Goal: Navigation & Orientation: Find specific page/section

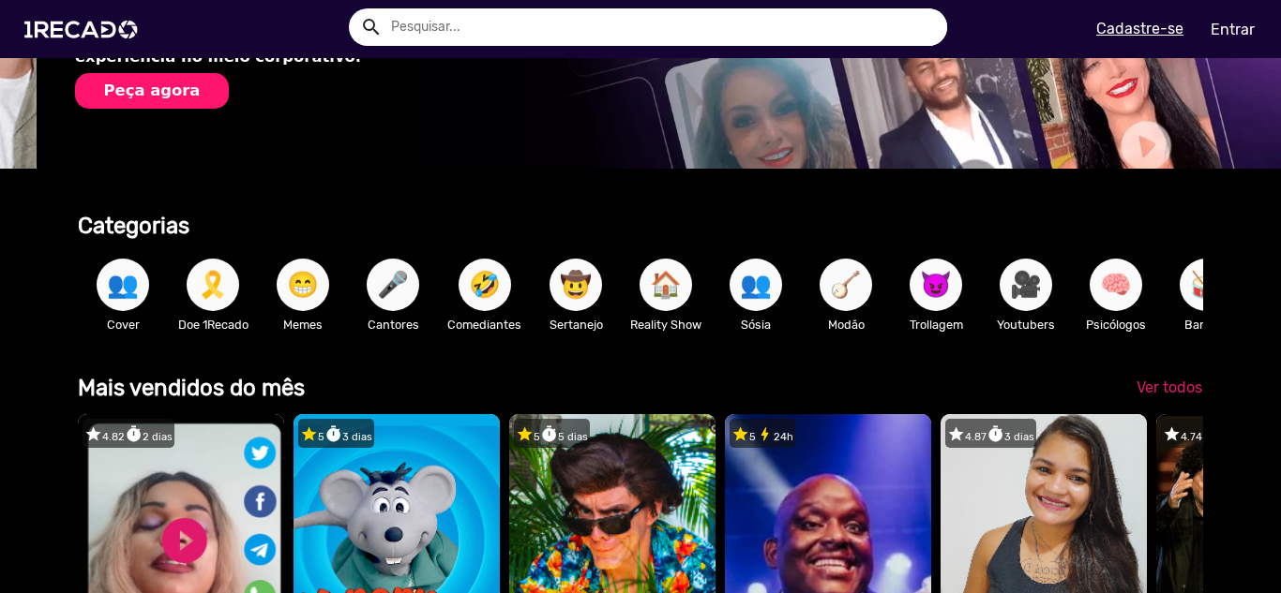
scroll to position [0, 1266]
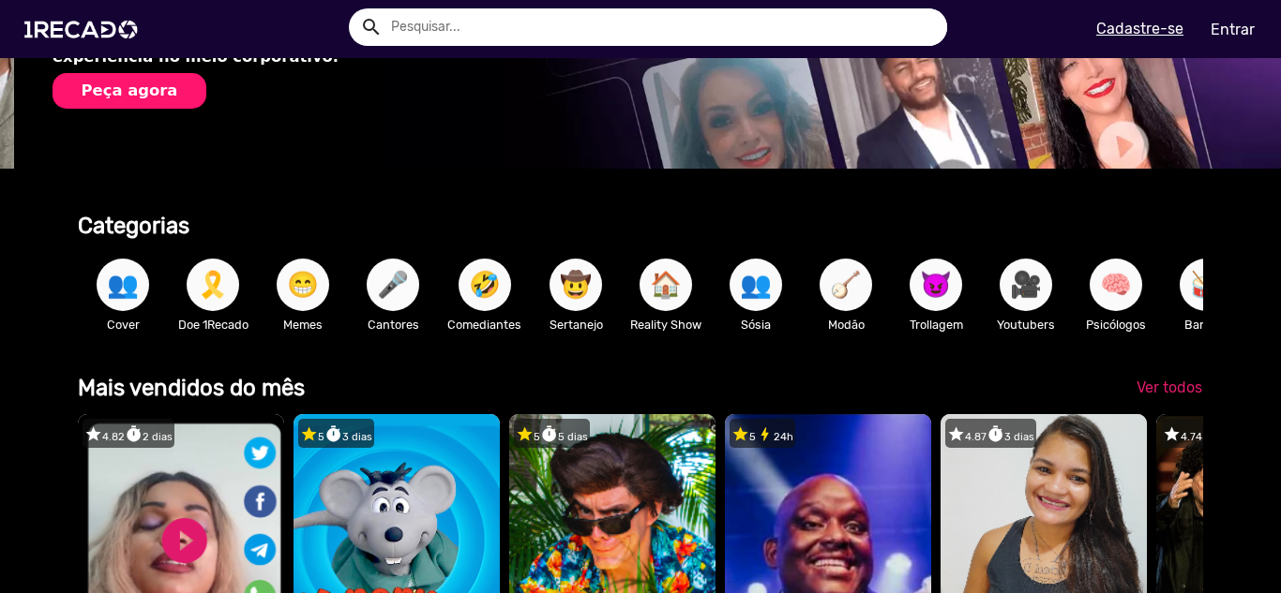
click at [408, 291] on span "🎤" at bounding box center [393, 285] width 32 height 52
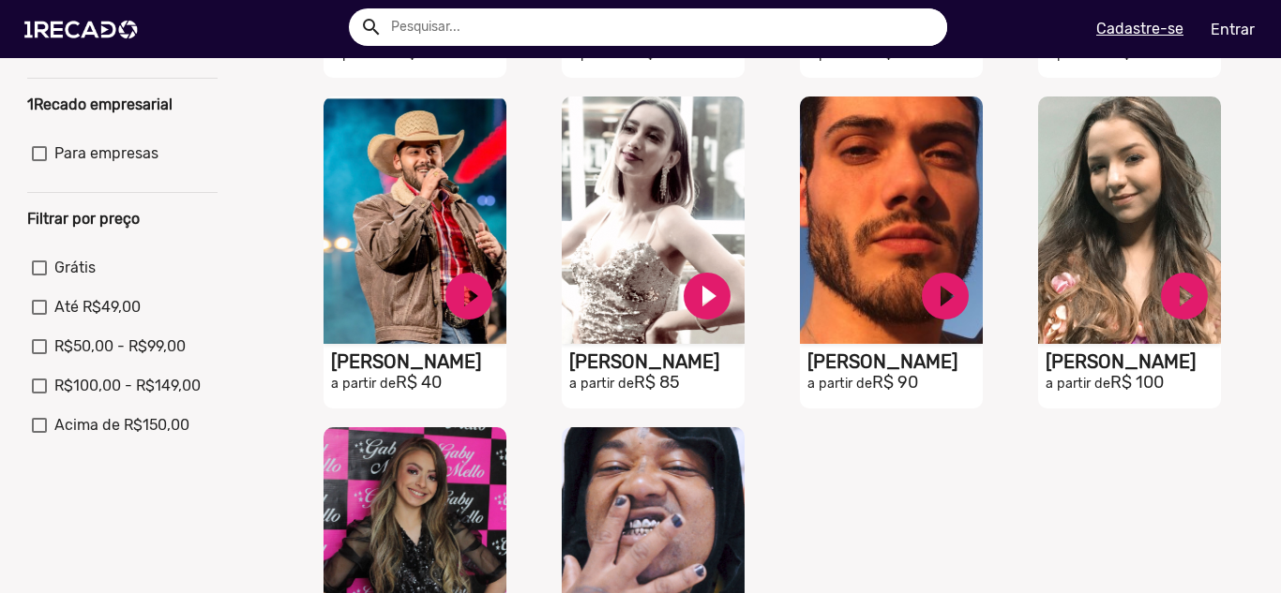
scroll to position [187, 0]
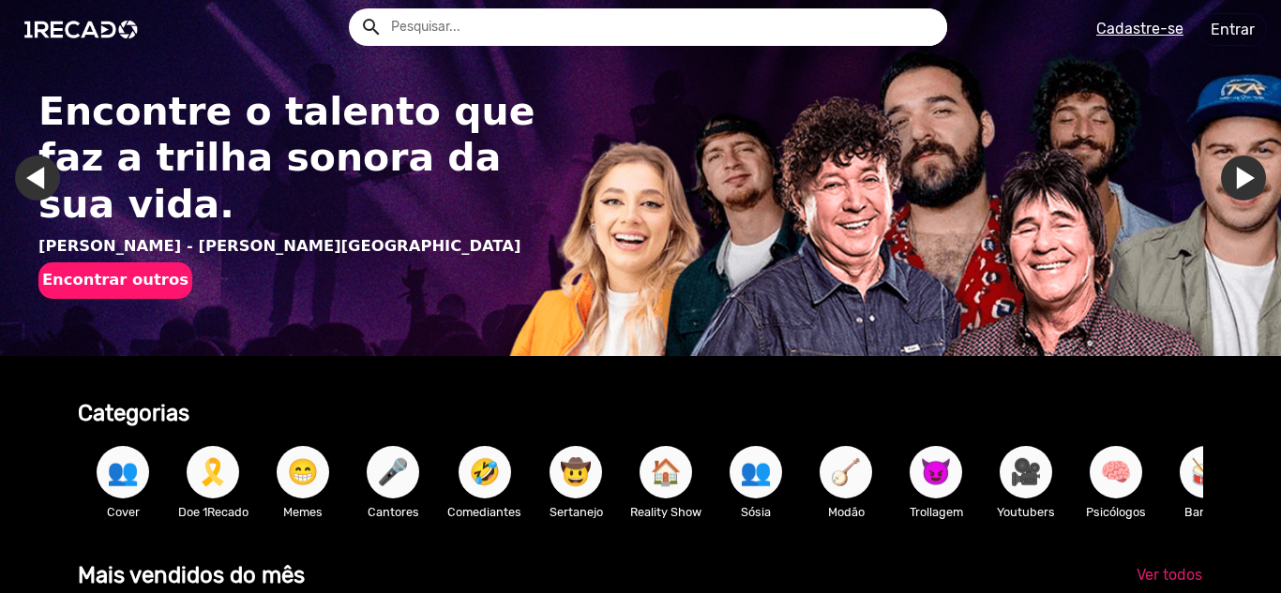
click at [489, 482] on span "🤣" at bounding box center [485, 472] width 32 height 52
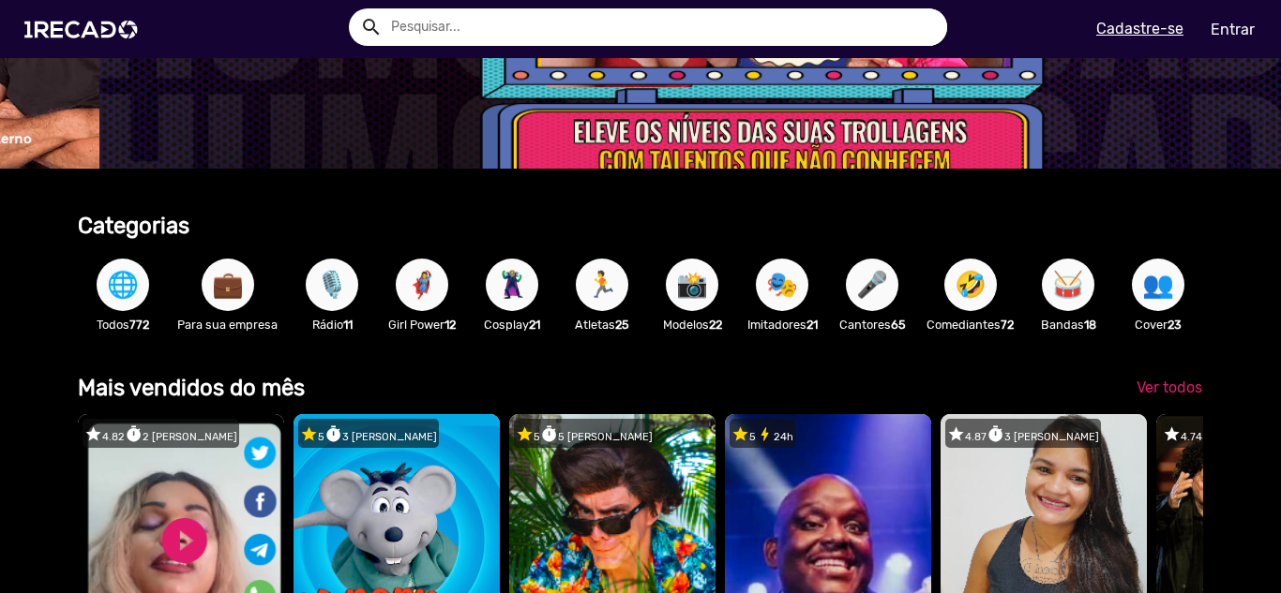
scroll to position [0, 3799]
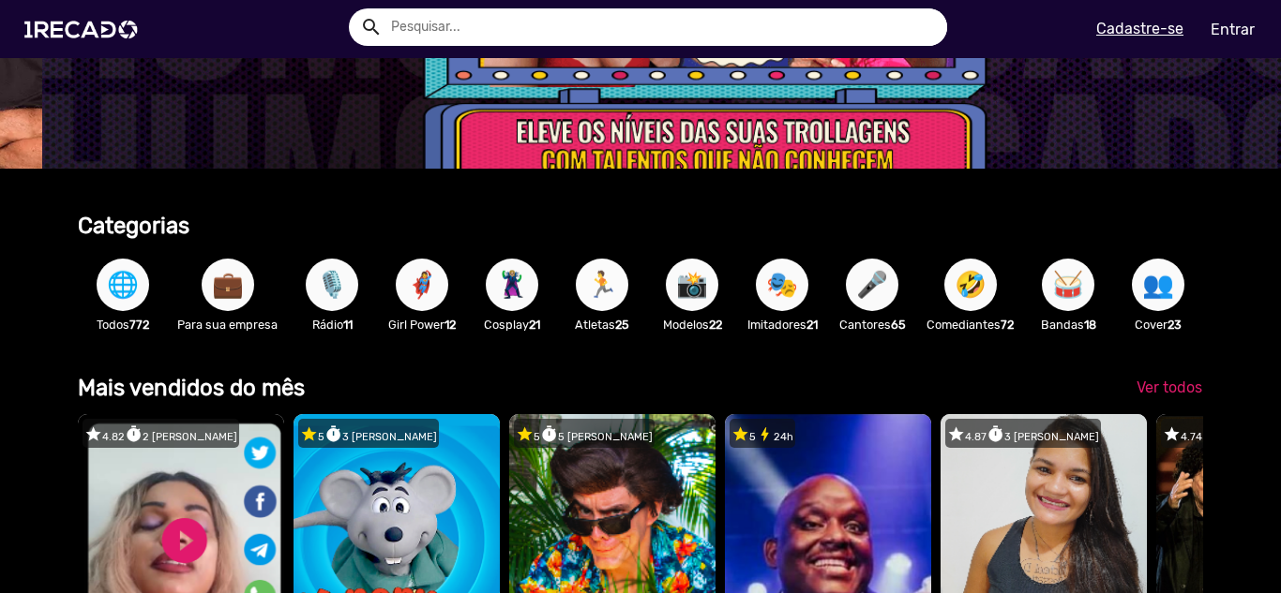
click at [607, 294] on span "🏃" at bounding box center [602, 285] width 32 height 52
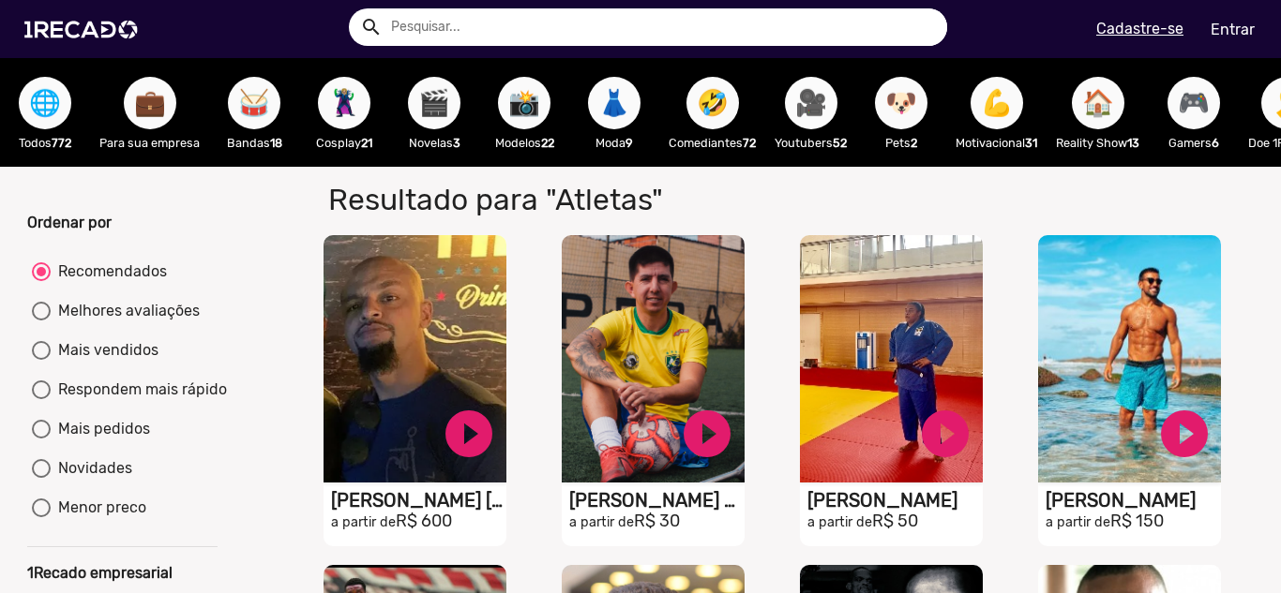
click at [807, 112] on span "🎥" at bounding box center [811, 103] width 32 height 52
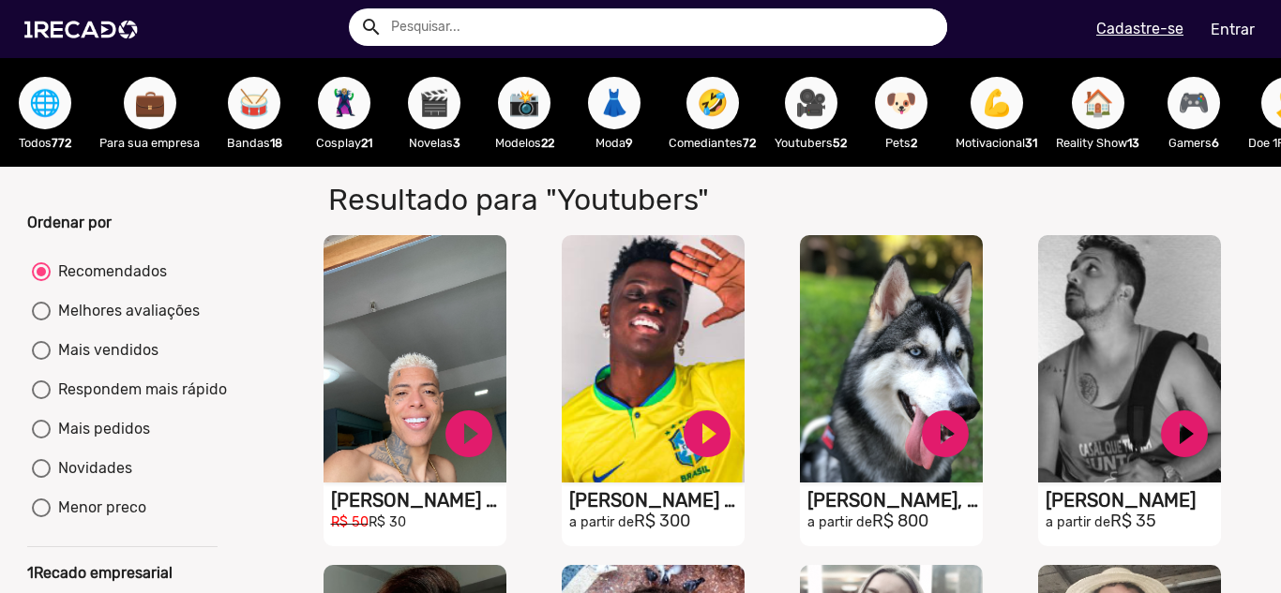
click at [903, 103] on span "🐶" at bounding box center [901, 103] width 32 height 52
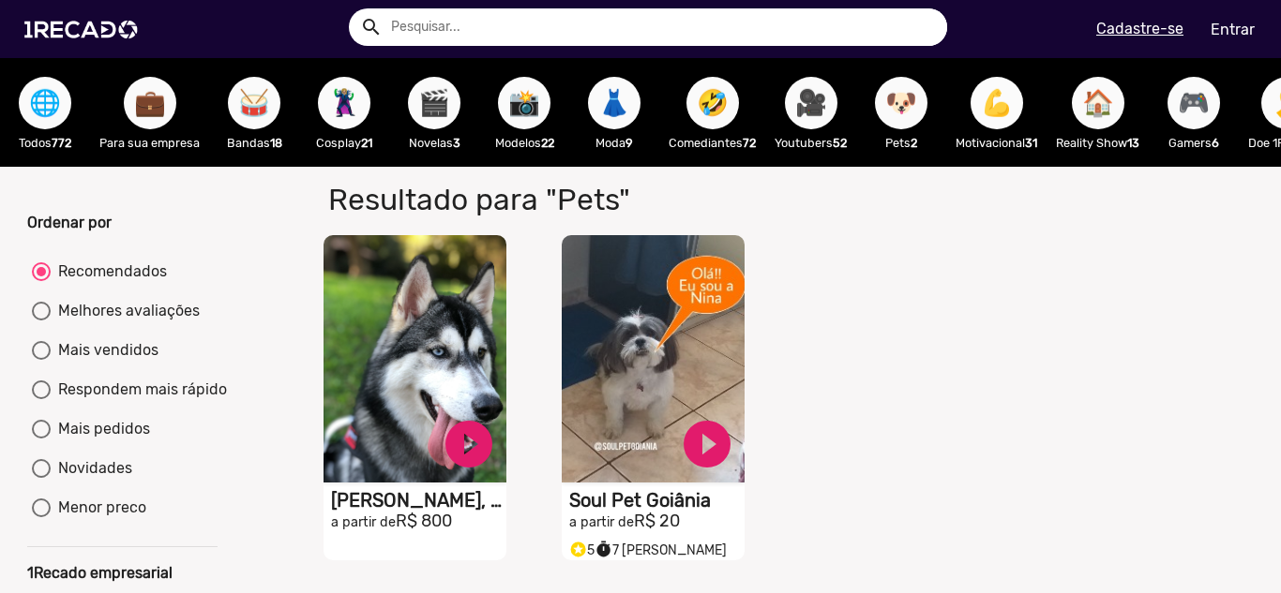
click at [1002, 119] on span "💪" at bounding box center [997, 103] width 32 height 52
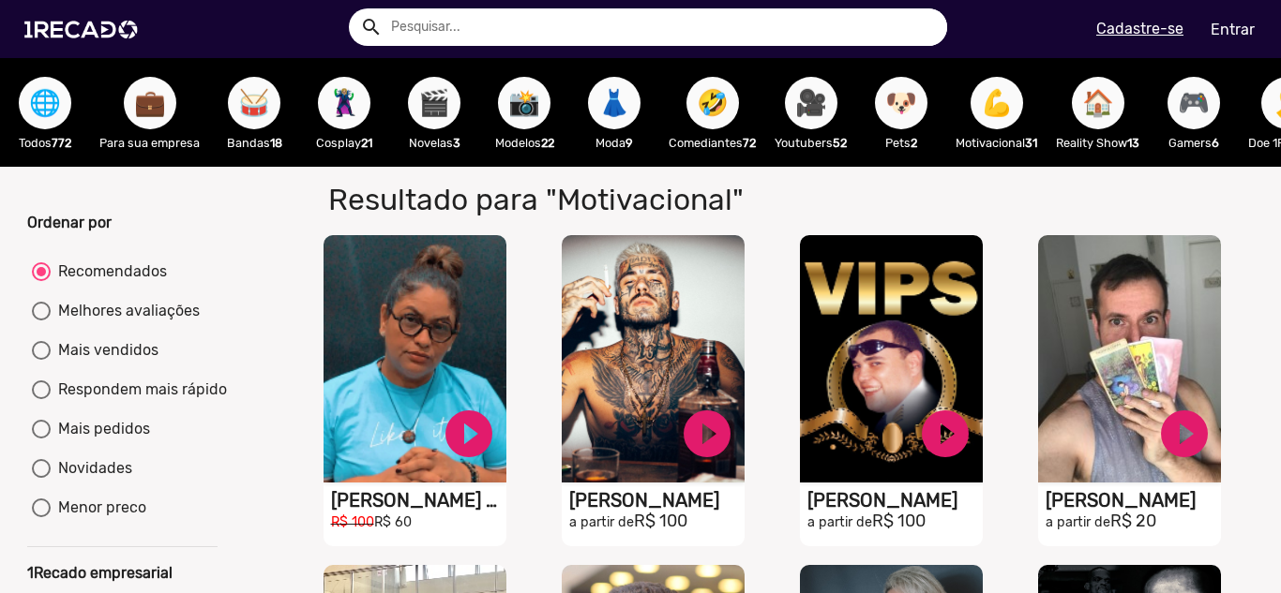
click at [1095, 118] on span "🏠" at bounding box center [1098, 103] width 32 height 52
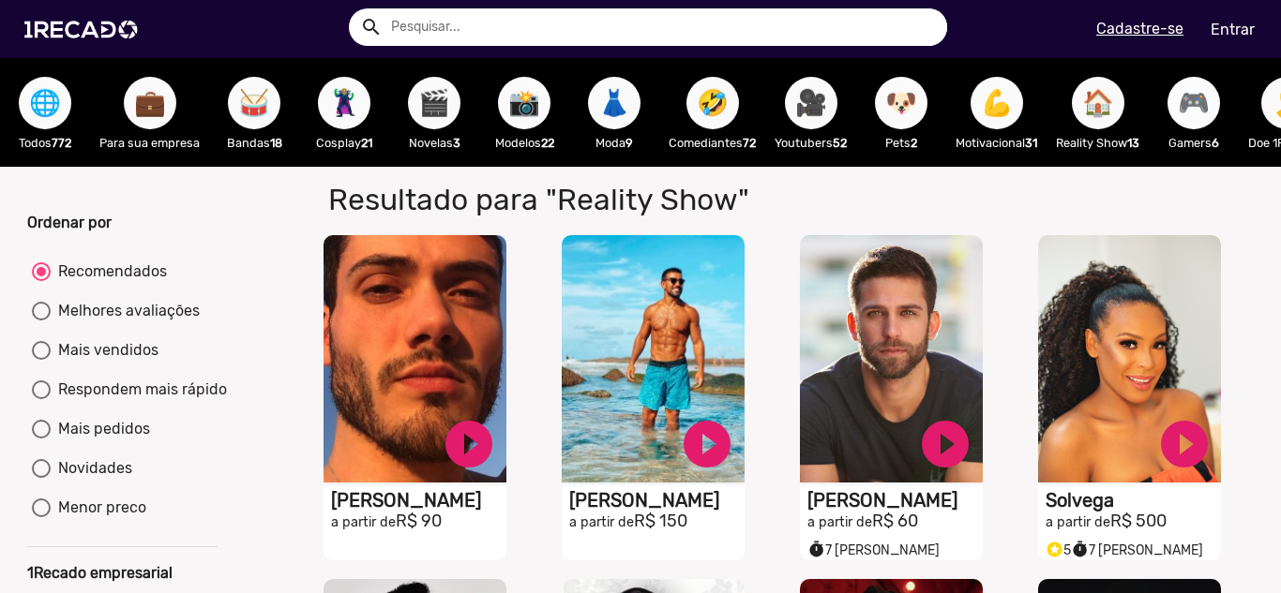
click at [1189, 109] on span "🎮" at bounding box center [1193, 103] width 32 height 52
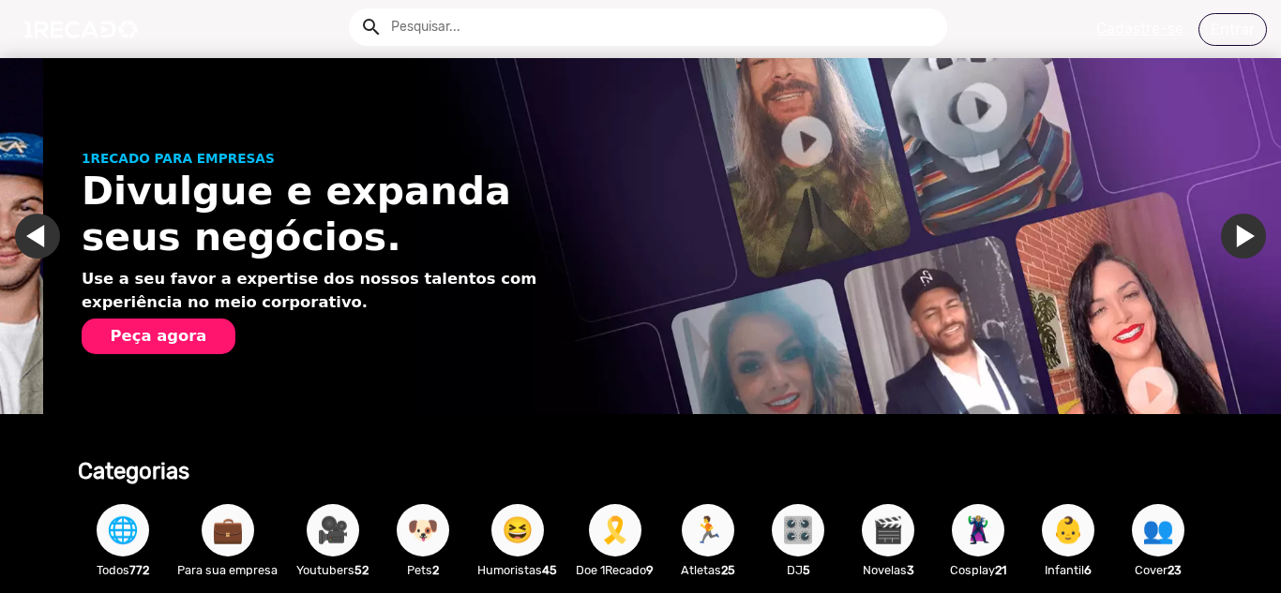
scroll to position [0, 1266]
